Goal: Task Accomplishment & Management: Manage account settings

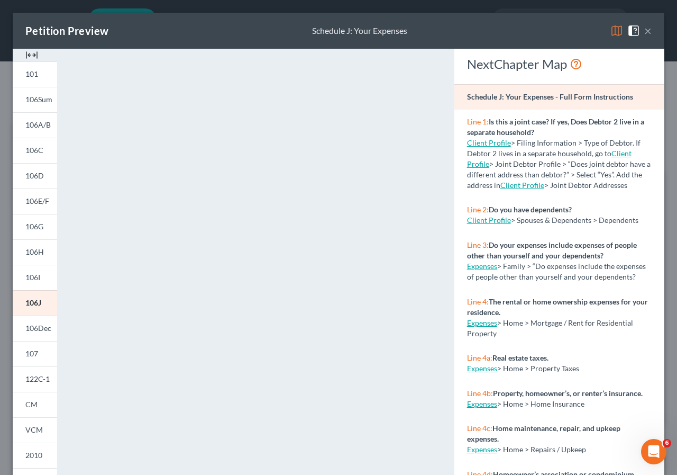
scroll to position [16, 0]
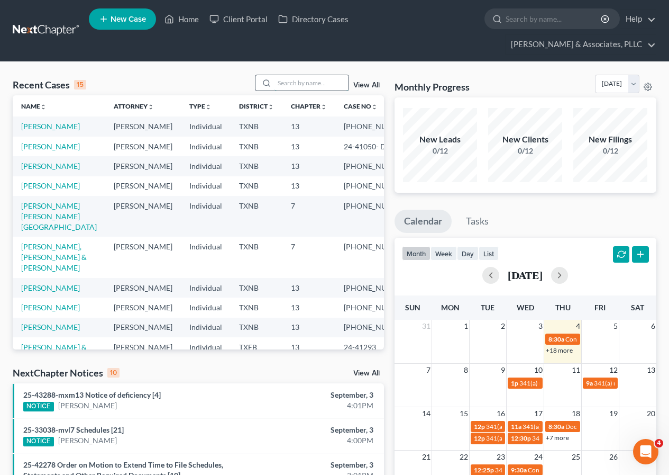
click at [293, 83] on input "search" at bounding box center [312, 82] width 74 height 15
click at [48, 170] on link "Rodriguez, Glenda" at bounding box center [50, 165] width 59 height 9
select select "2"
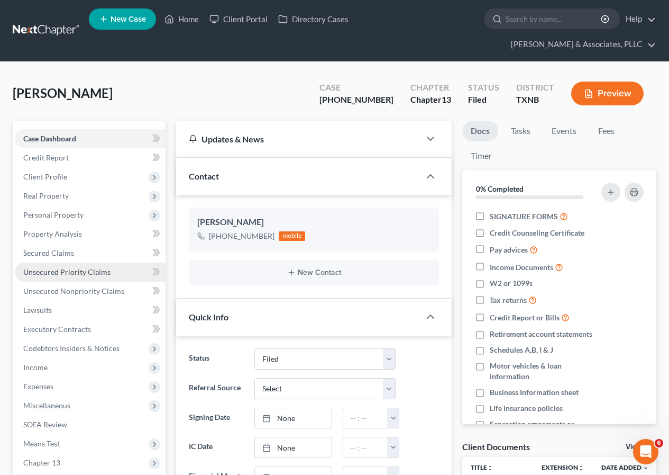
scroll to position [53, 0]
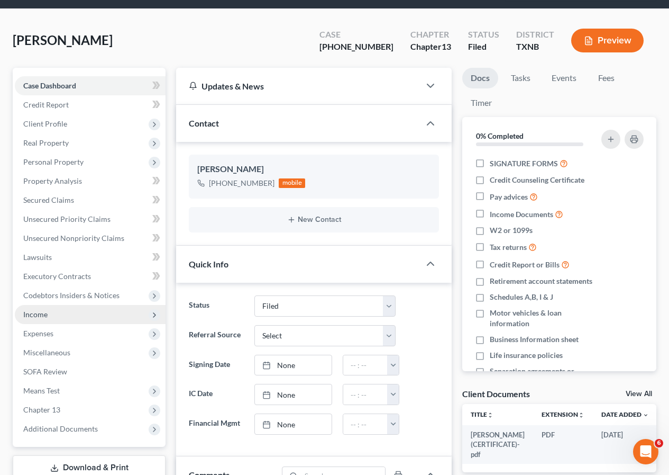
click at [69, 313] on span "Income" at bounding box center [90, 314] width 151 height 19
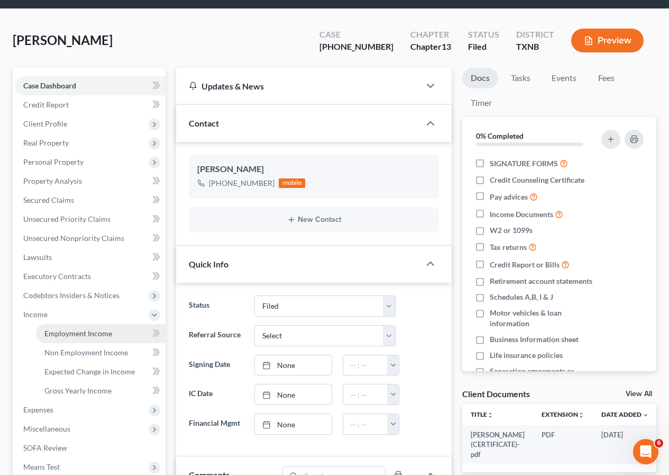
click at [77, 330] on span "Employment Income" at bounding box center [78, 333] width 68 height 9
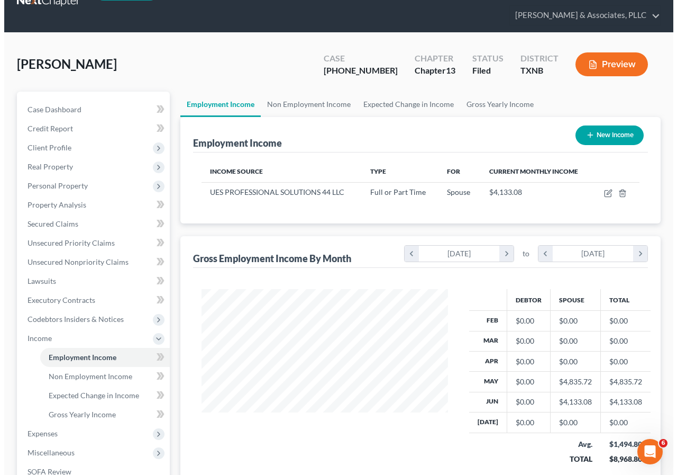
scroll to position [53, 0]
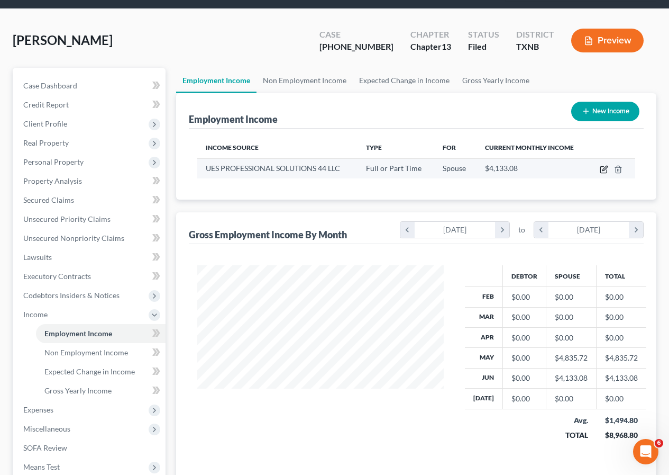
click at [602, 168] on icon "button" at bounding box center [604, 169] width 8 height 8
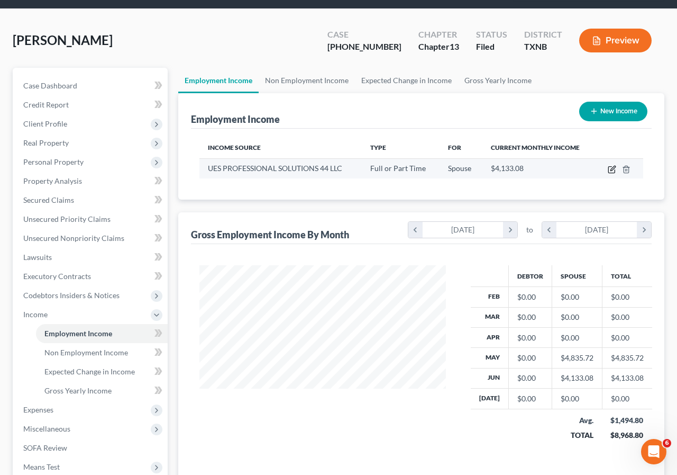
select select "0"
select select "45"
select select "0"
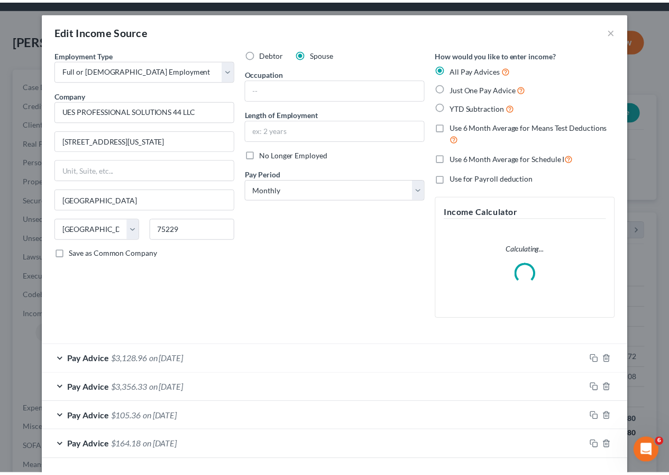
scroll to position [190, 271]
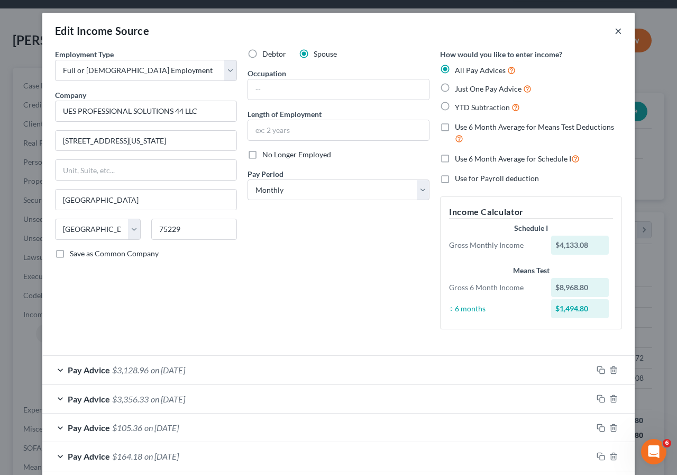
click at [618, 30] on button "×" at bounding box center [618, 30] width 7 height 13
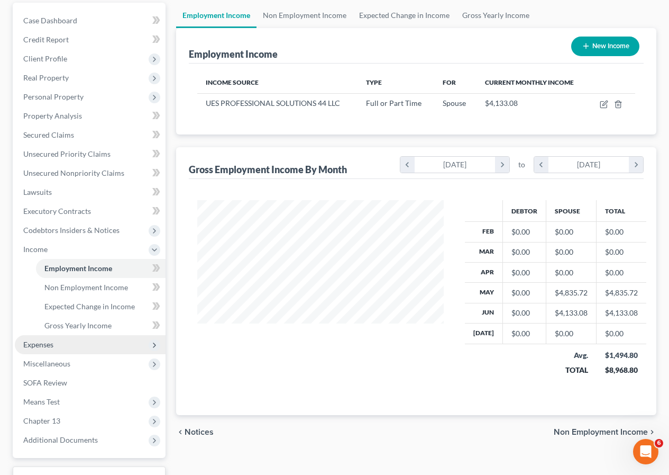
scroll to position [106, 0]
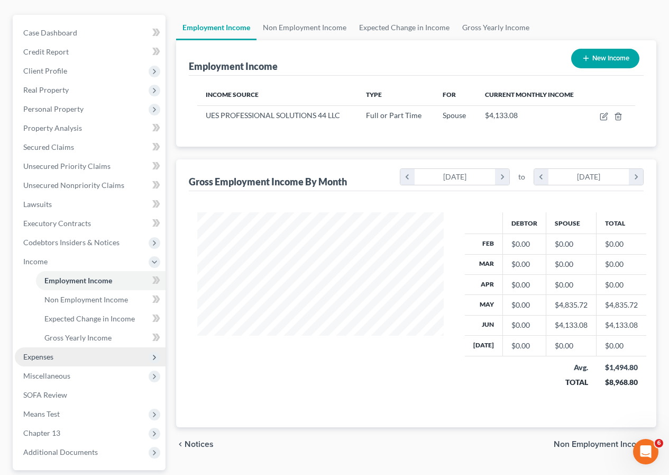
click at [97, 359] on span "Expenses" at bounding box center [90, 356] width 151 height 19
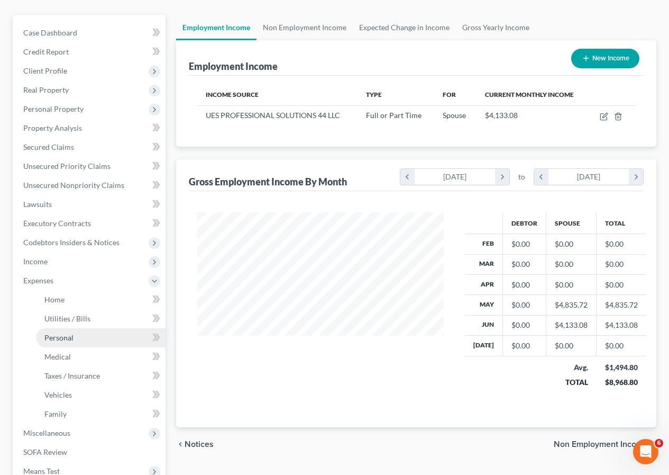
click at [71, 335] on span "Personal" at bounding box center [58, 337] width 29 height 9
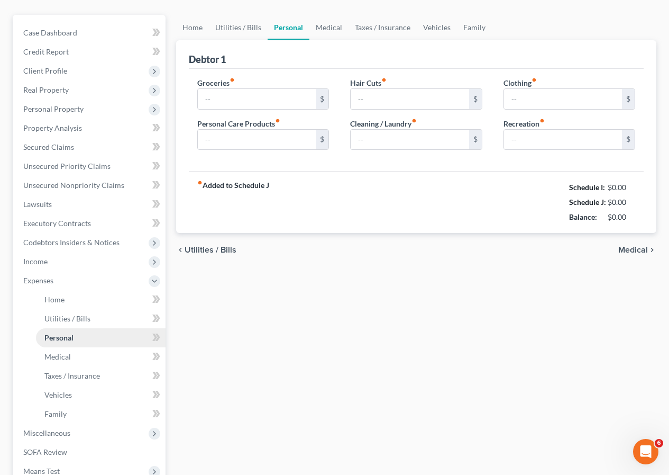
type input "0.00"
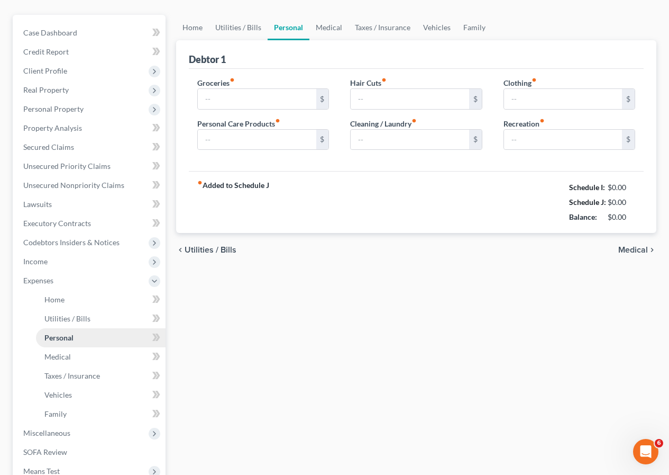
type input "0.00"
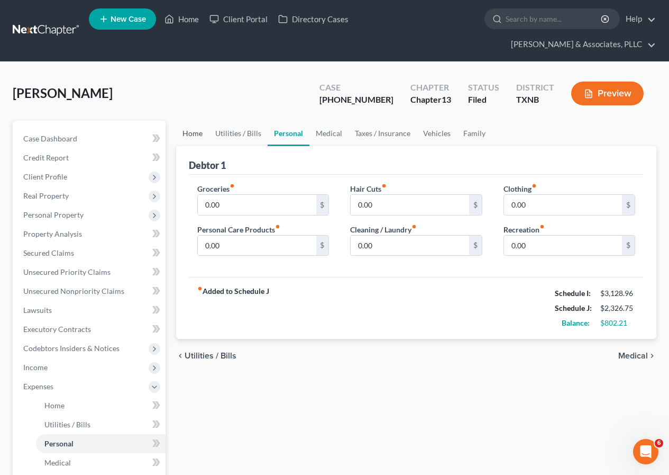
click at [194, 135] on link "Home" at bounding box center [192, 133] width 33 height 25
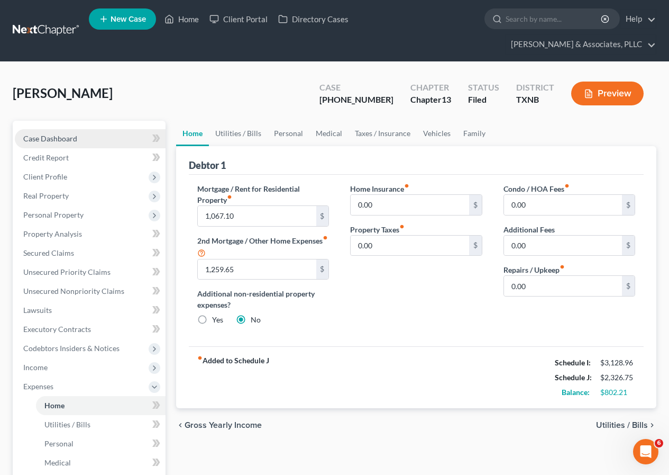
click at [51, 135] on span "Case Dashboard" at bounding box center [50, 138] width 54 height 9
select select "2"
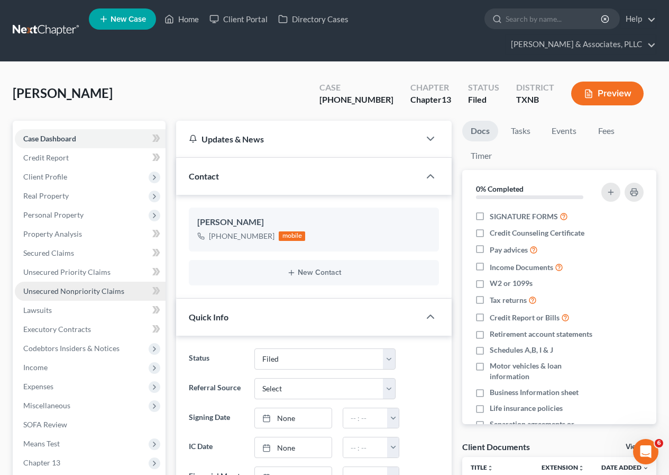
click at [90, 284] on link "Unsecured Nonpriority Claims" at bounding box center [90, 290] width 151 height 19
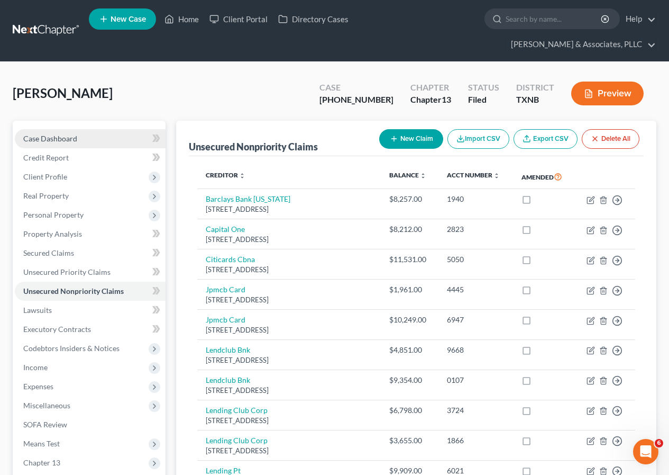
click at [52, 140] on span "Case Dashboard" at bounding box center [50, 138] width 54 height 9
select select "2"
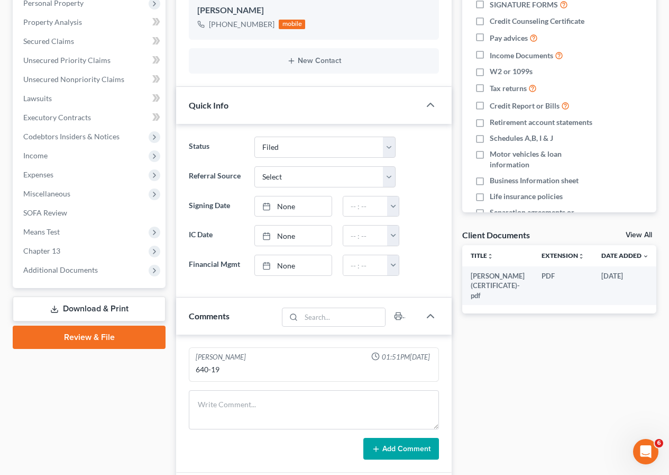
scroll to position [53, 0]
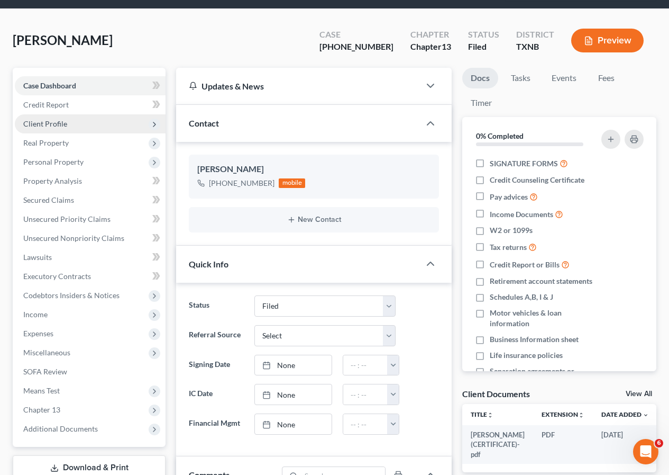
click at [57, 125] on span "Client Profile" at bounding box center [45, 123] width 44 height 9
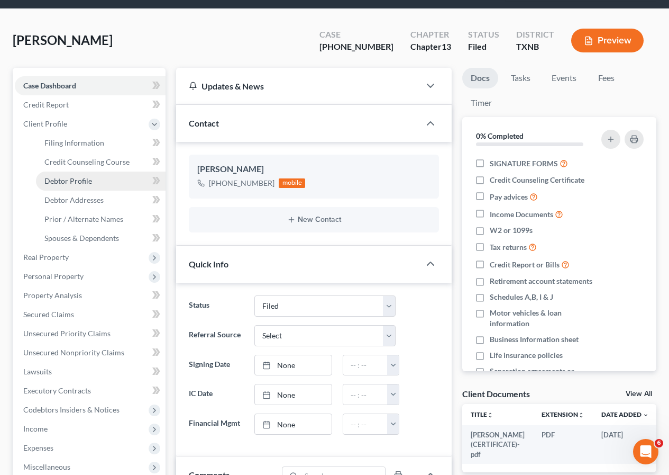
click at [89, 178] on span "Debtor Profile" at bounding box center [68, 180] width 48 height 9
select select "1"
select select "2"
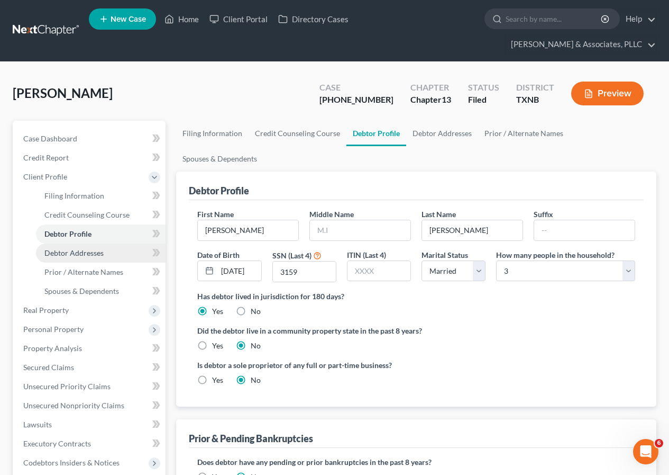
click at [84, 254] on span "Debtor Addresses" at bounding box center [73, 252] width 59 height 9
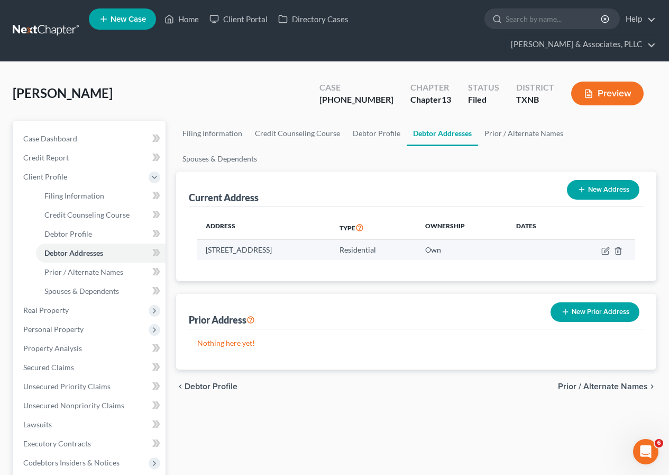
drag, startPoint x: 207, startPoint y: 222, endPoint x: 336, endPoint y: 226, distance: 129.7
click at [331, 240] on td "531 La Reunion Court, Irving, TX 75060" at bounding box center [263, 250] width 133 height 20
copy td "531 La Reunion Court, Irving, TX 75060"
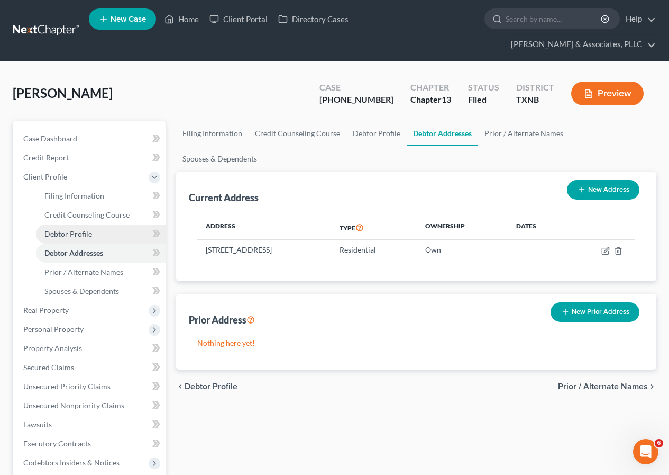
click at [95, 232] on link "Debtor Profile" at bounding box center [101, 233] width 130 height 19
select select "1"
select select "2"
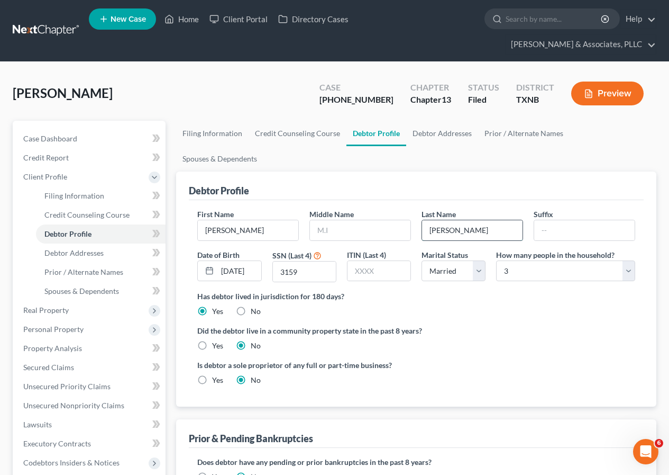
drag, startPoint x: 431, startPoint y: 202, endPoint x: 471, endPoint y: 203, distance: 40.2
click at [471, 220] on input "Rodriguez" at bounding box center [472, 230] width 101 height 20
click at [111, 403] on span "Unsecured Nonpriority Claims" at bounding box center [73, 405] width 101 height 9
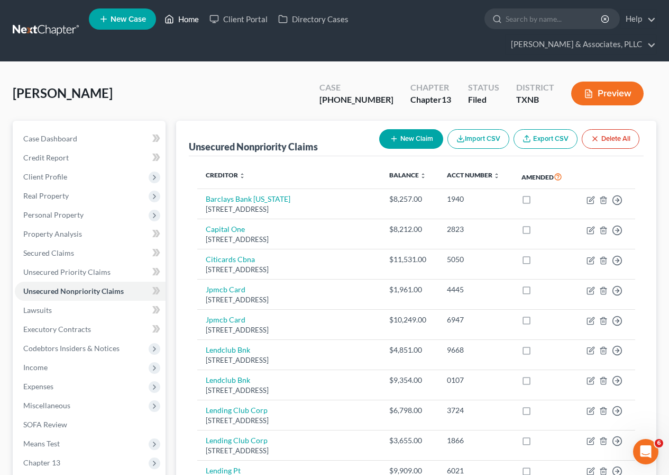
drag, startPoint x: 190, startPoint y: 16, endPoint x: 190, endPoint y: 85, distance: 68.3
click at [190, 17] on link "Home" at bounding box center [181, 19] width 45 height 19
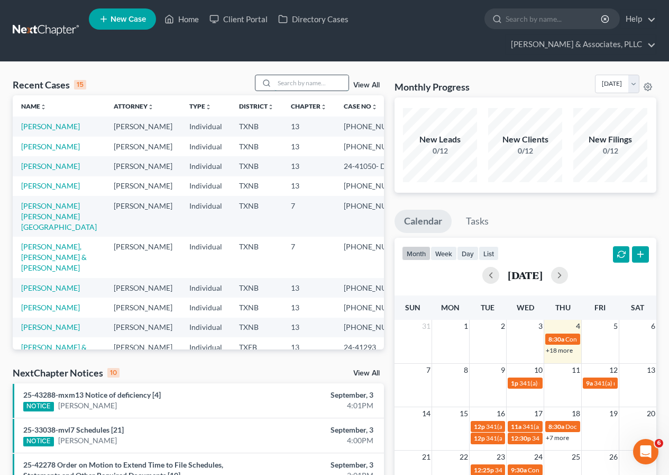
click at [298, 85] on input "search" at bounding box center [312, 82] width 74 height 15
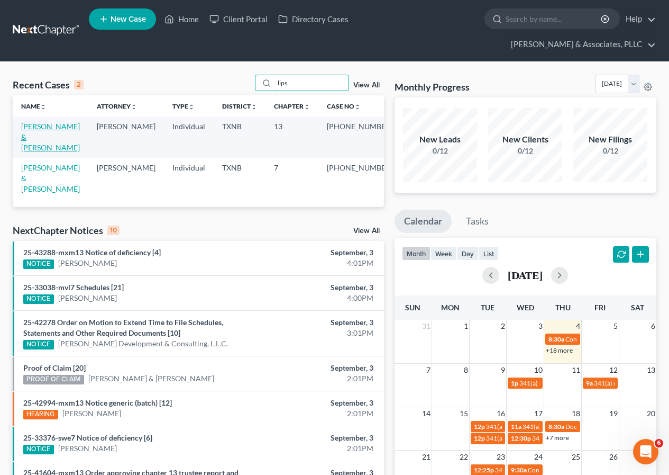
type input "lips"
click at [42, 125] on link "Lipscomb, Kelin & Glenisha" at bounding box center [50, 137] width 59 height 30
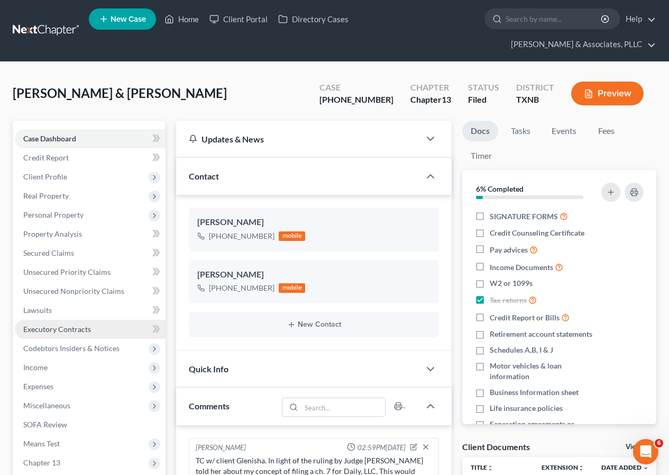
scroll to position [7, 0]
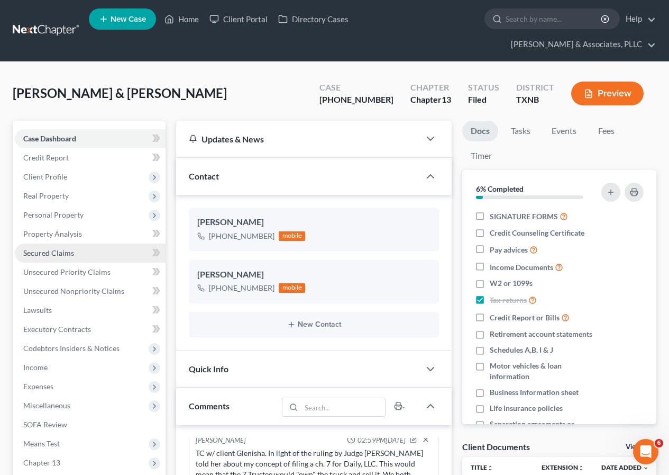
click at [65, 254] on span "Secured Claims" at bounding box center [48, 252] width 51 height 9
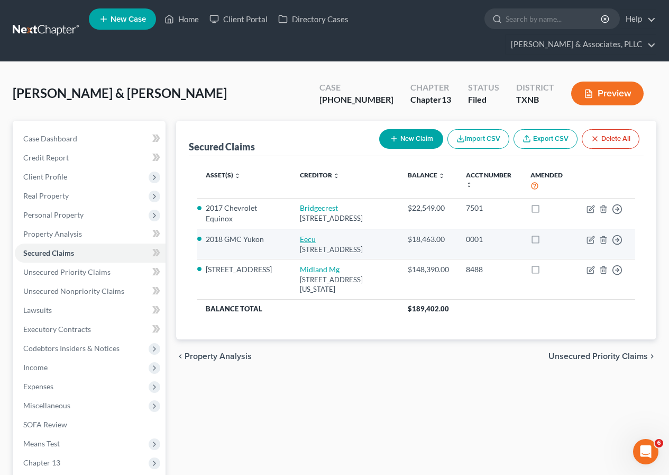
click at [300, 243] on link "Eecu" at bounding box center [308, 238] width 16 height 9
select select "45"
select select "0"
select select "3"
select select "2"
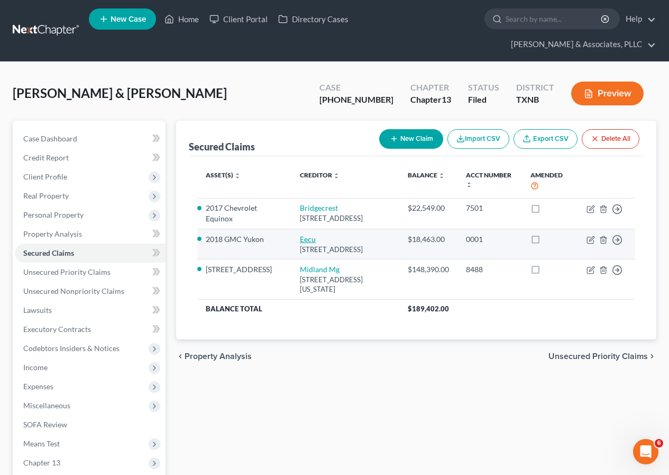
select select "0"
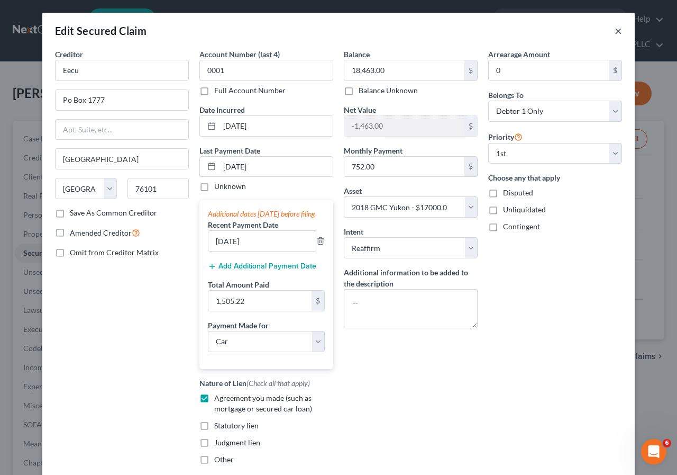
click at [615, 30] on button "×" at bounding box center [618, 30] width 7 height 13
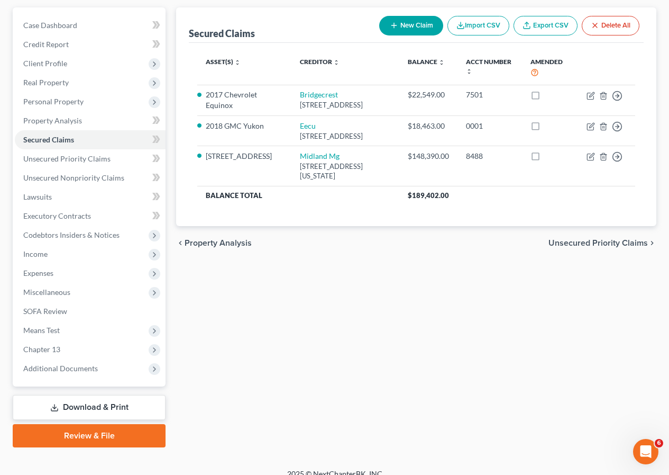
scroll to position [126, 0]
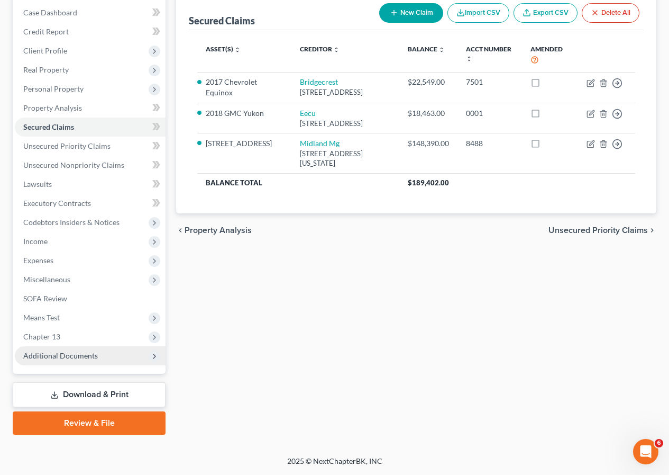
click at [58, 360] on span "Additional Documents" at bounding box center [90, 355] width 151 height 19
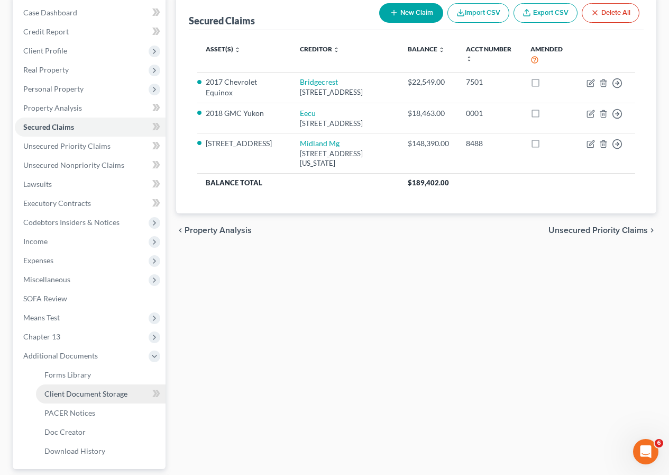
click at [99, 396] on span "Client Document Storage" at bounding box center [85, 393] width 83 height 9
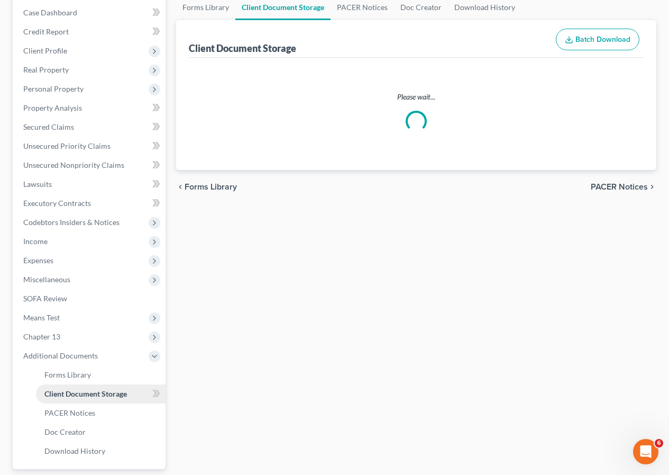
scroll to position [73, 0]
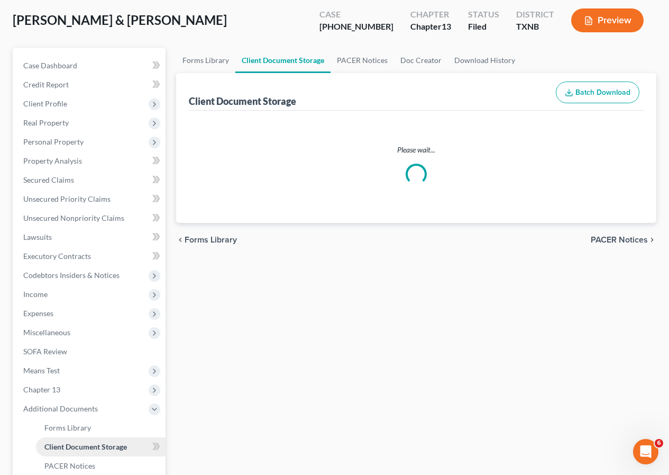
select select "10"
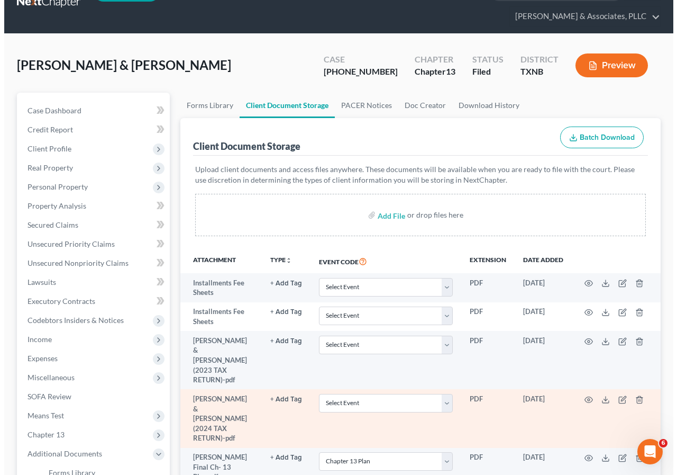
scroll to position [53, 0]
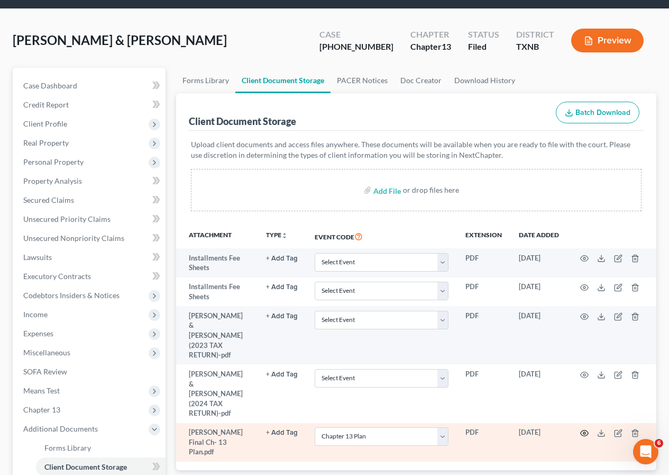
click at [585, 429] on icon "button" at bounding box center [584, 433] width 8 height 8
